Goal: Task Accomplishment & Management: Manage account settings

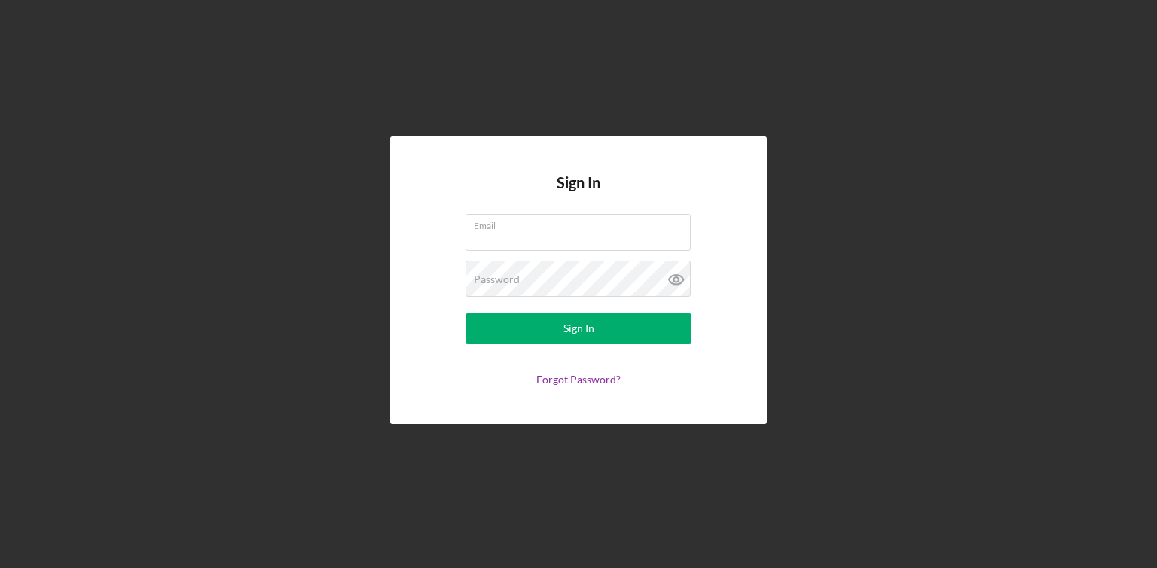
type input "n"
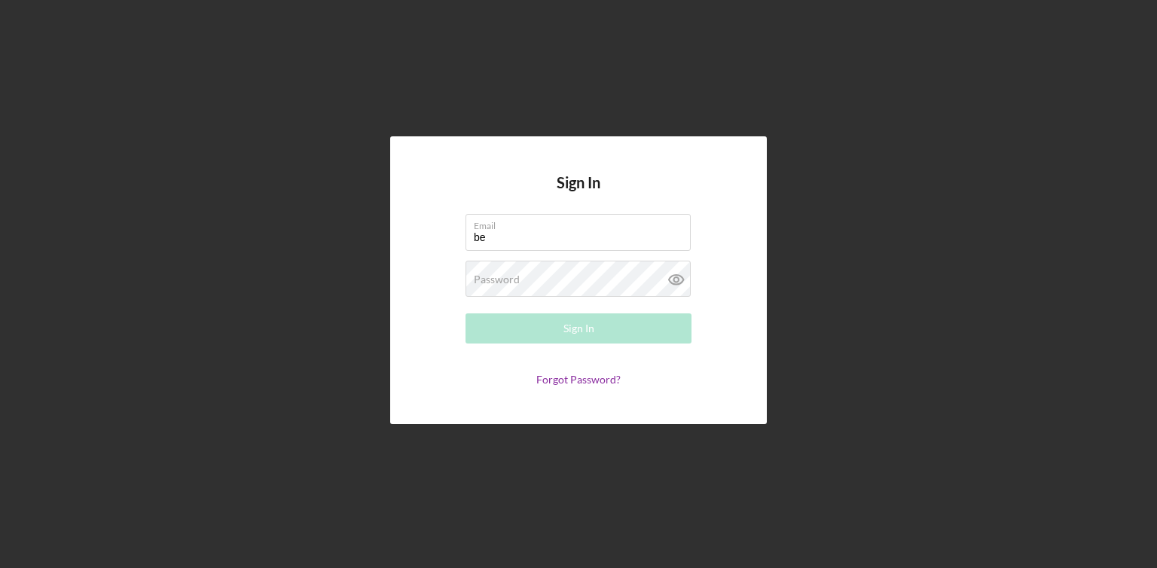
type input "b"
